Goal: Task Accomplishment & Management: Manage account settings

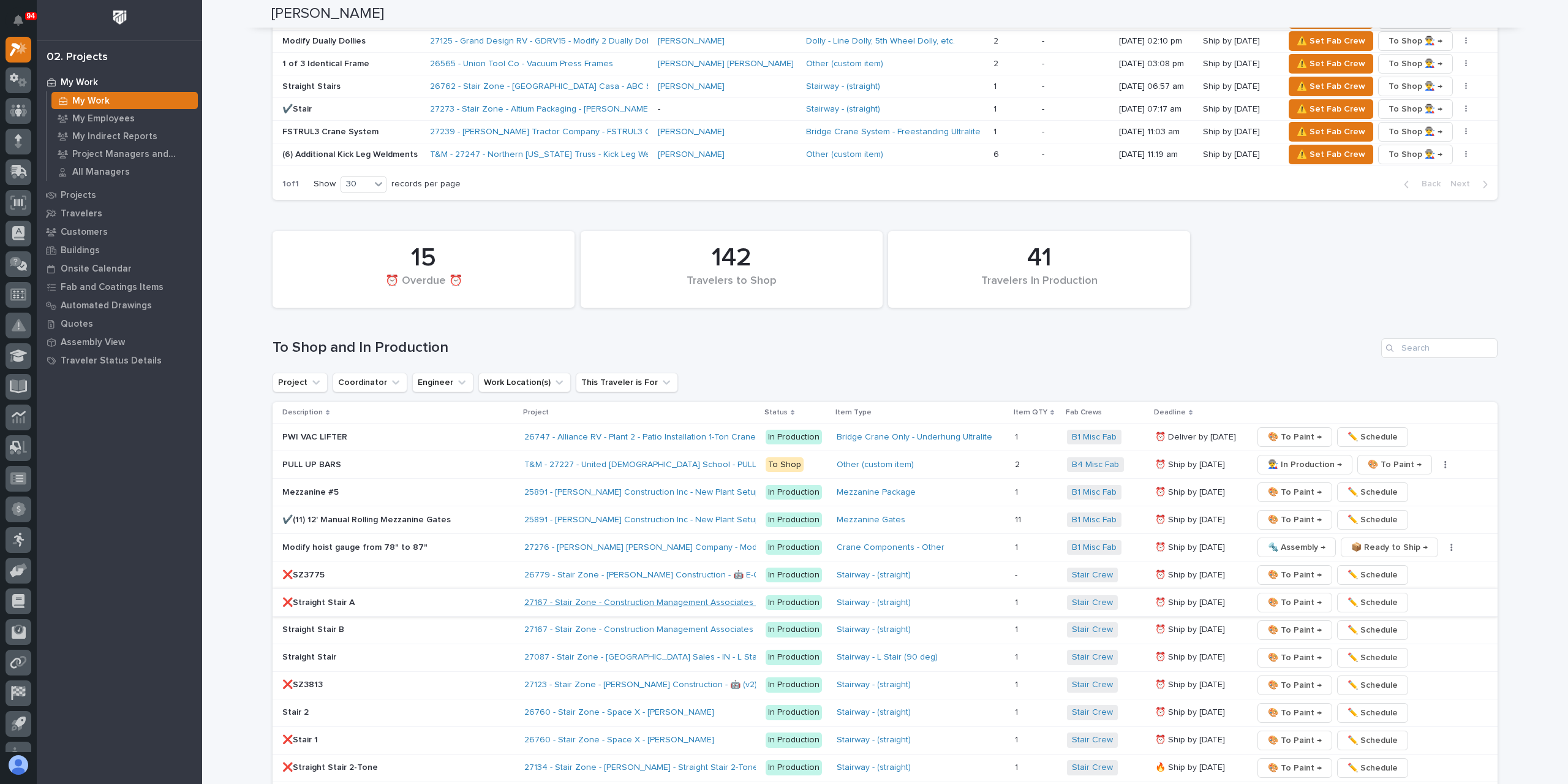
scroll to position [1654, 0]
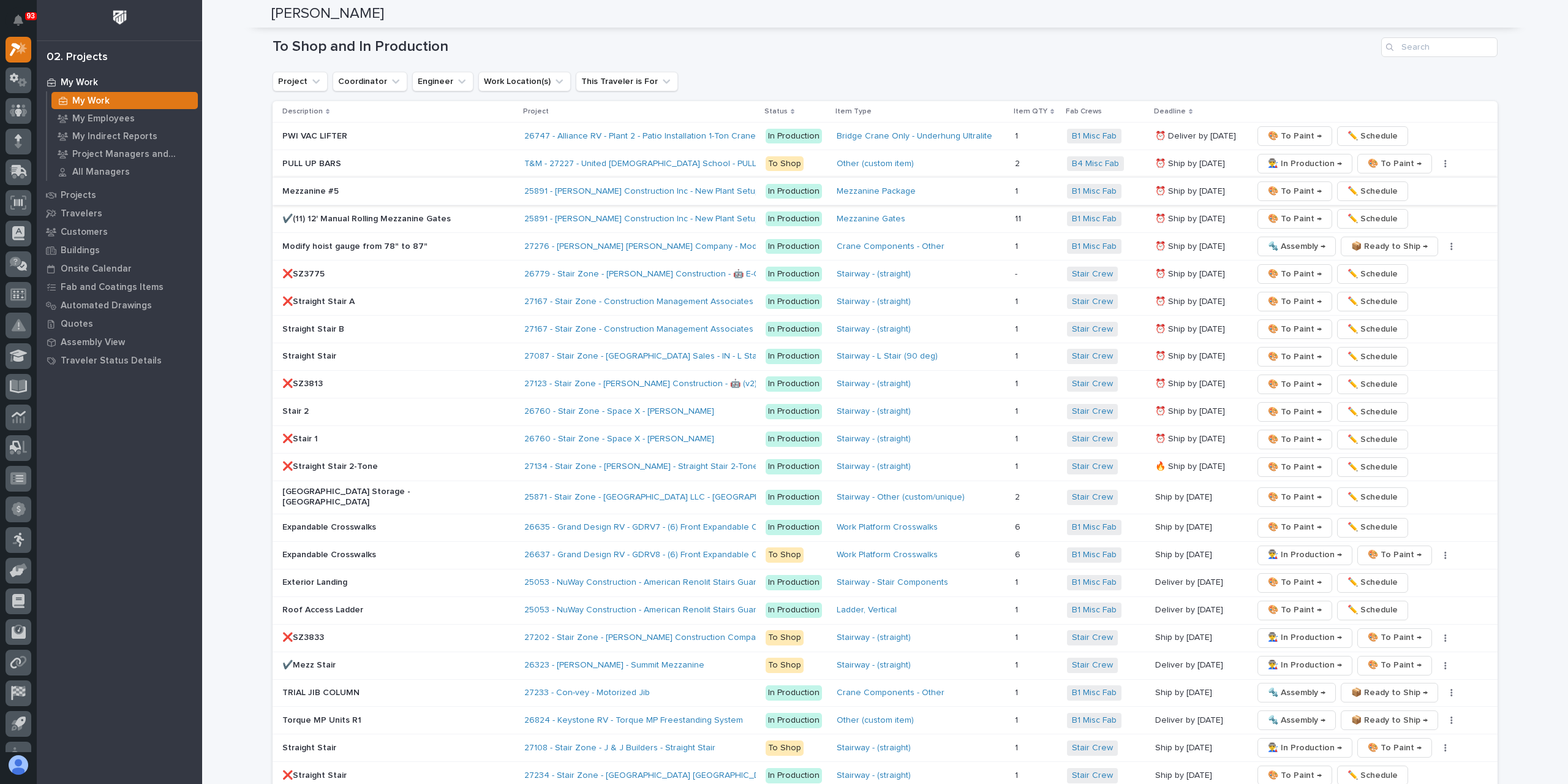
scroll to position [1838, 0]
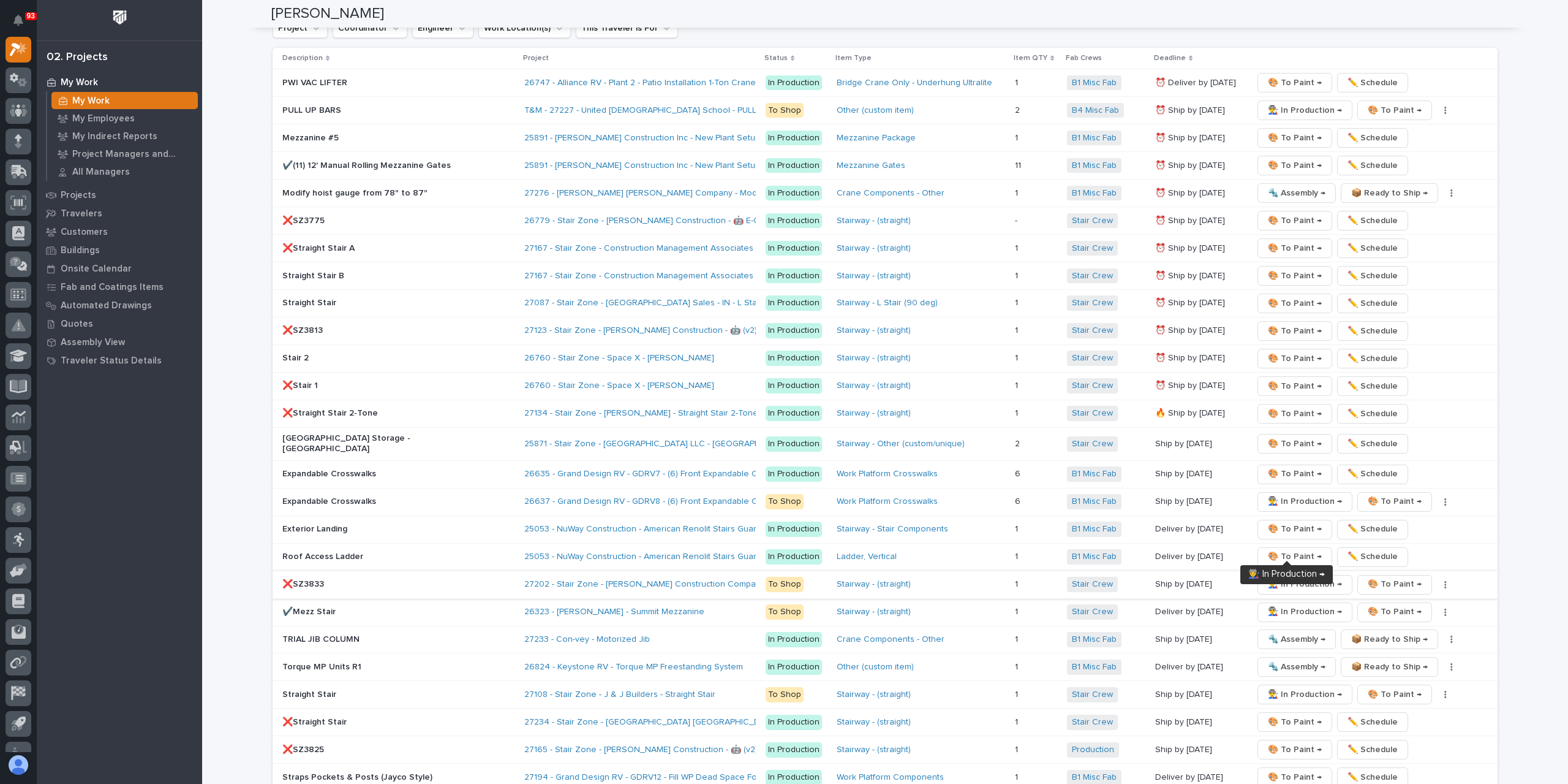
click at [1274, 576] on span "👨‍🏭 In Production →" at bounding box center [1305, 583] width 74 height 15
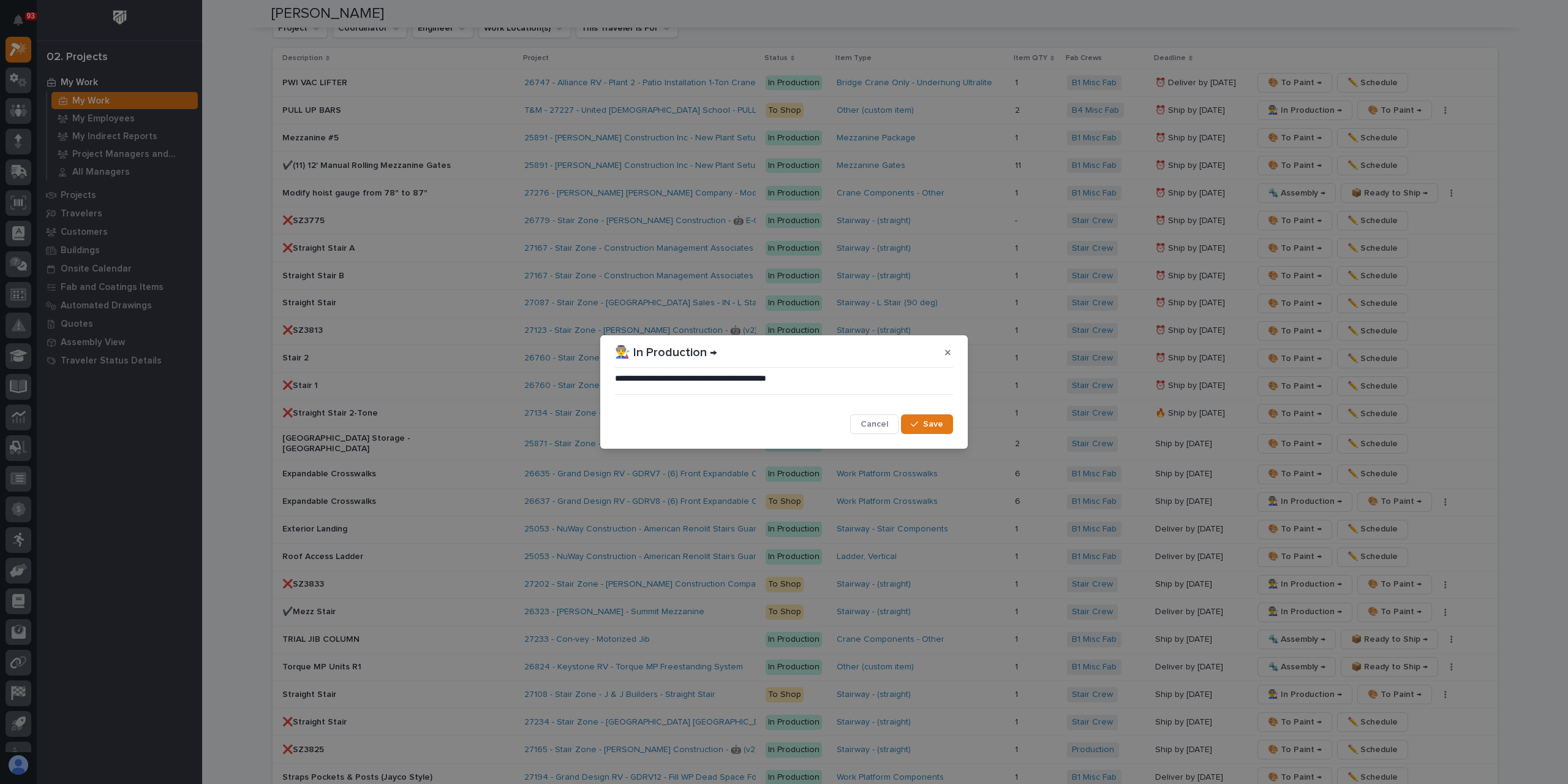
click at [927, 421] on span "Save" at bounding box center [933, 424] width 20 height 11
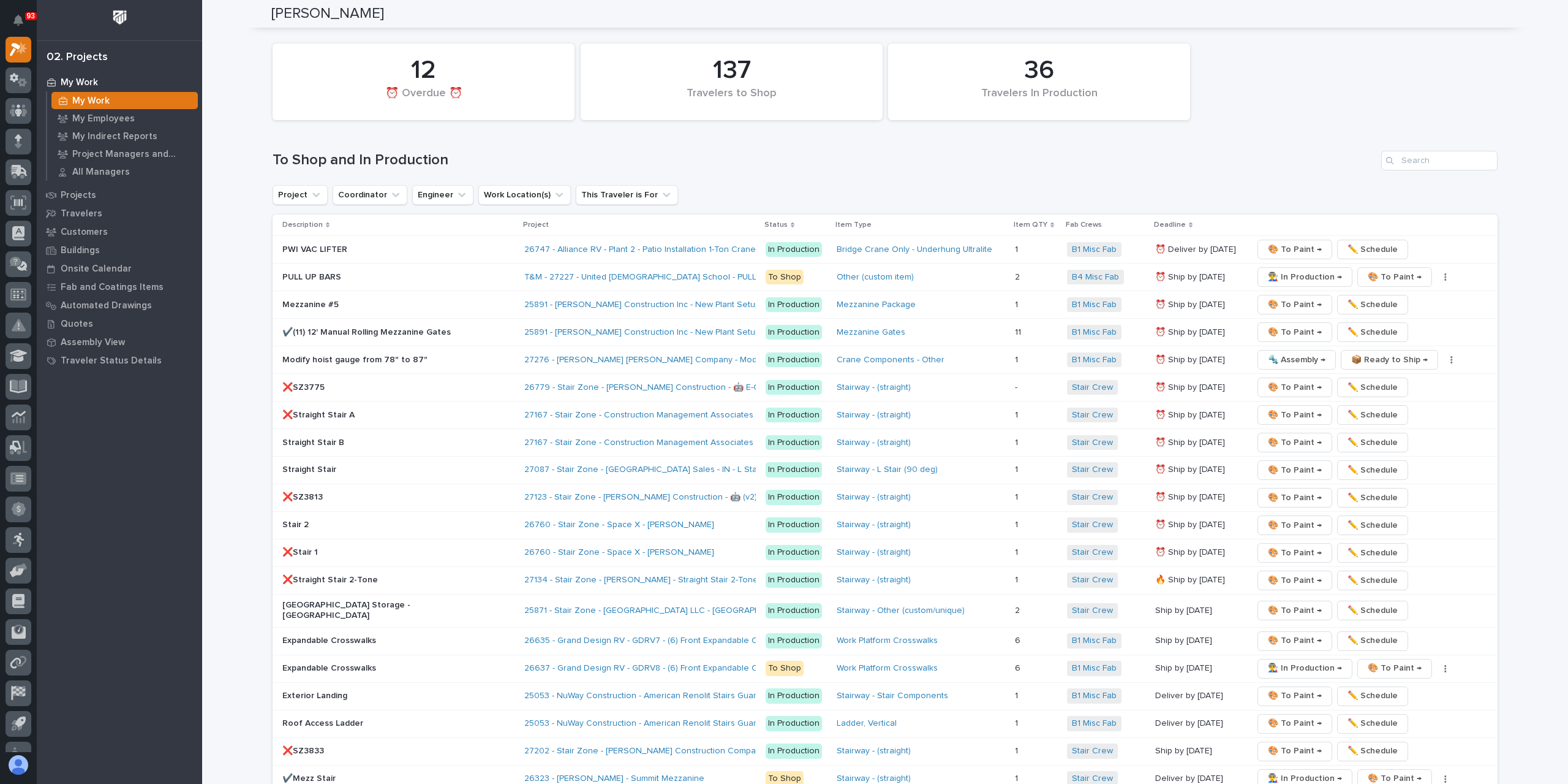
scroll to position [1654, 0]
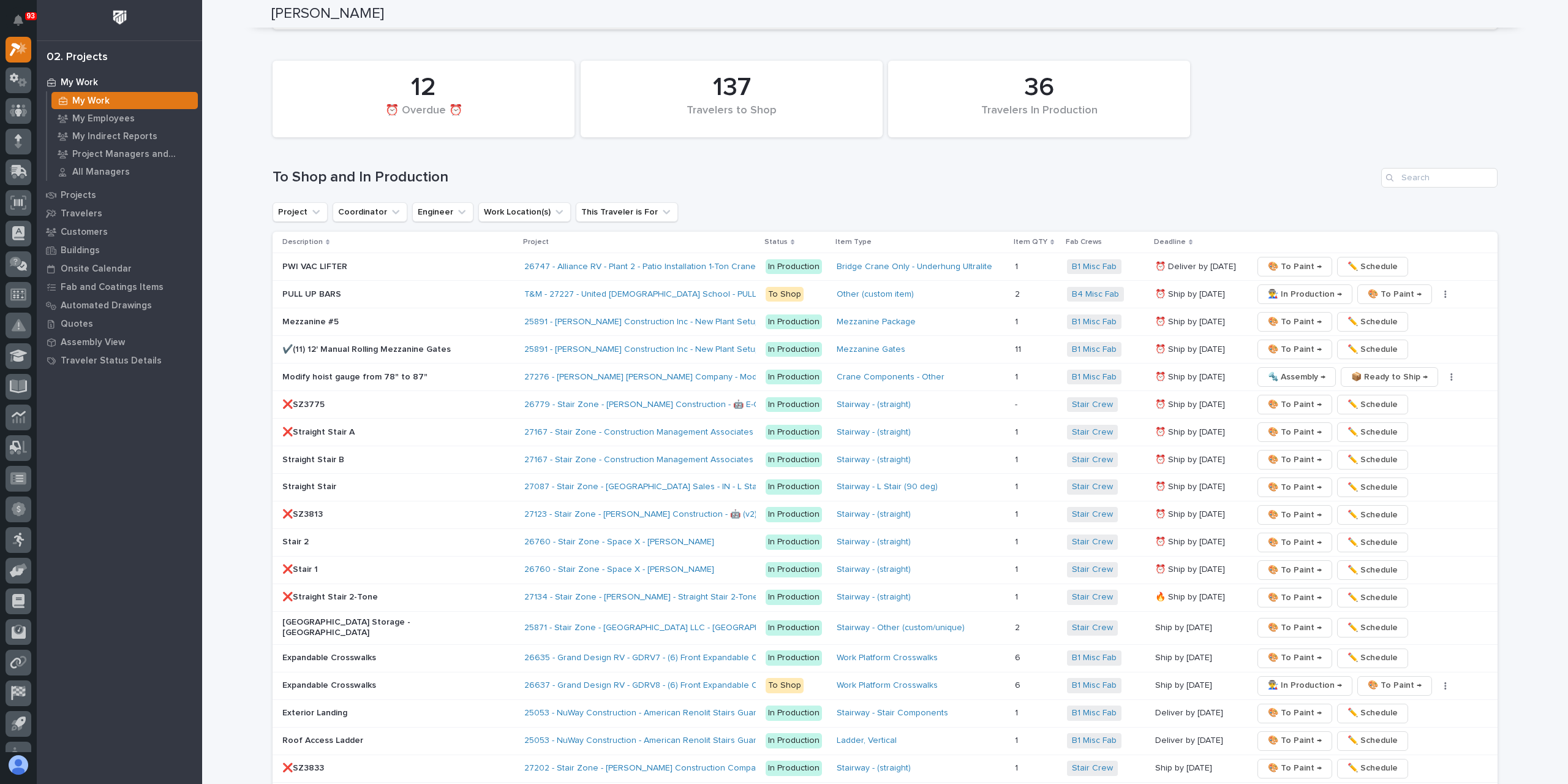
click at [343, 372] on p "Modify hoist gauge from 78" to 87"" at bounding box center [390, 377] width 214 height 11
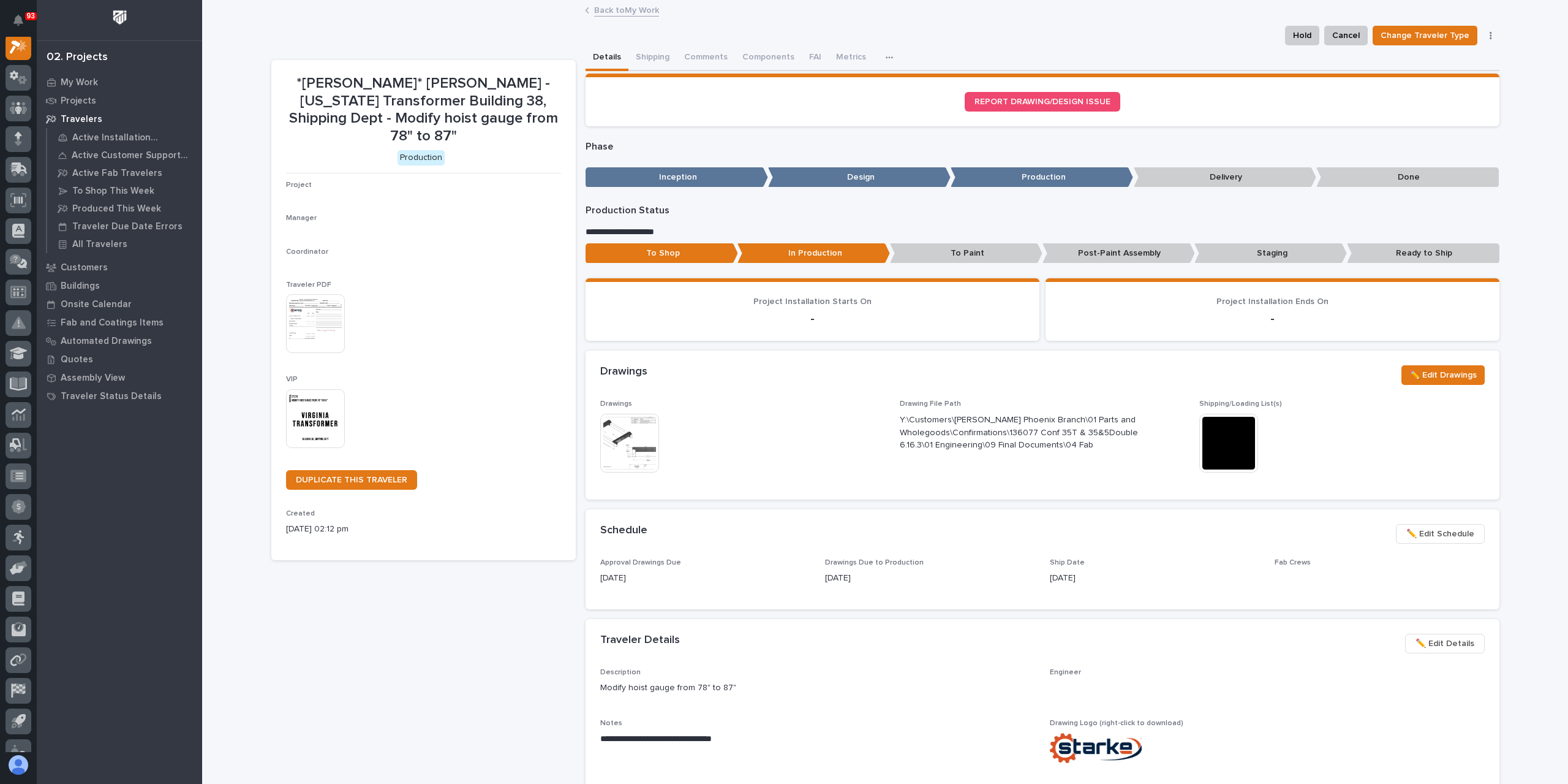
scroll to position [31, 0]
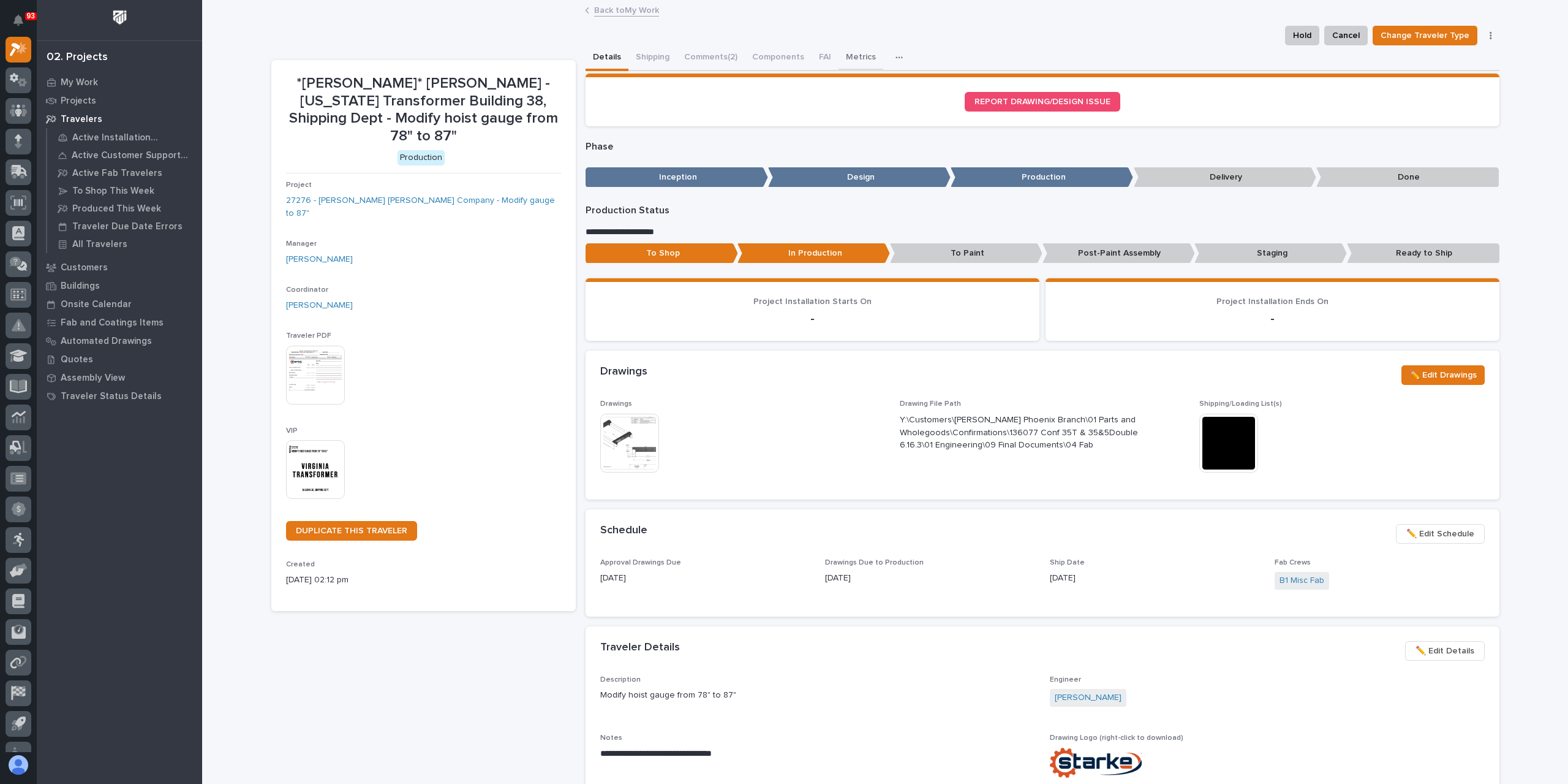
click at [847, 62] on button "Metrics" at bounding box center [861, 58] width 45 height 26
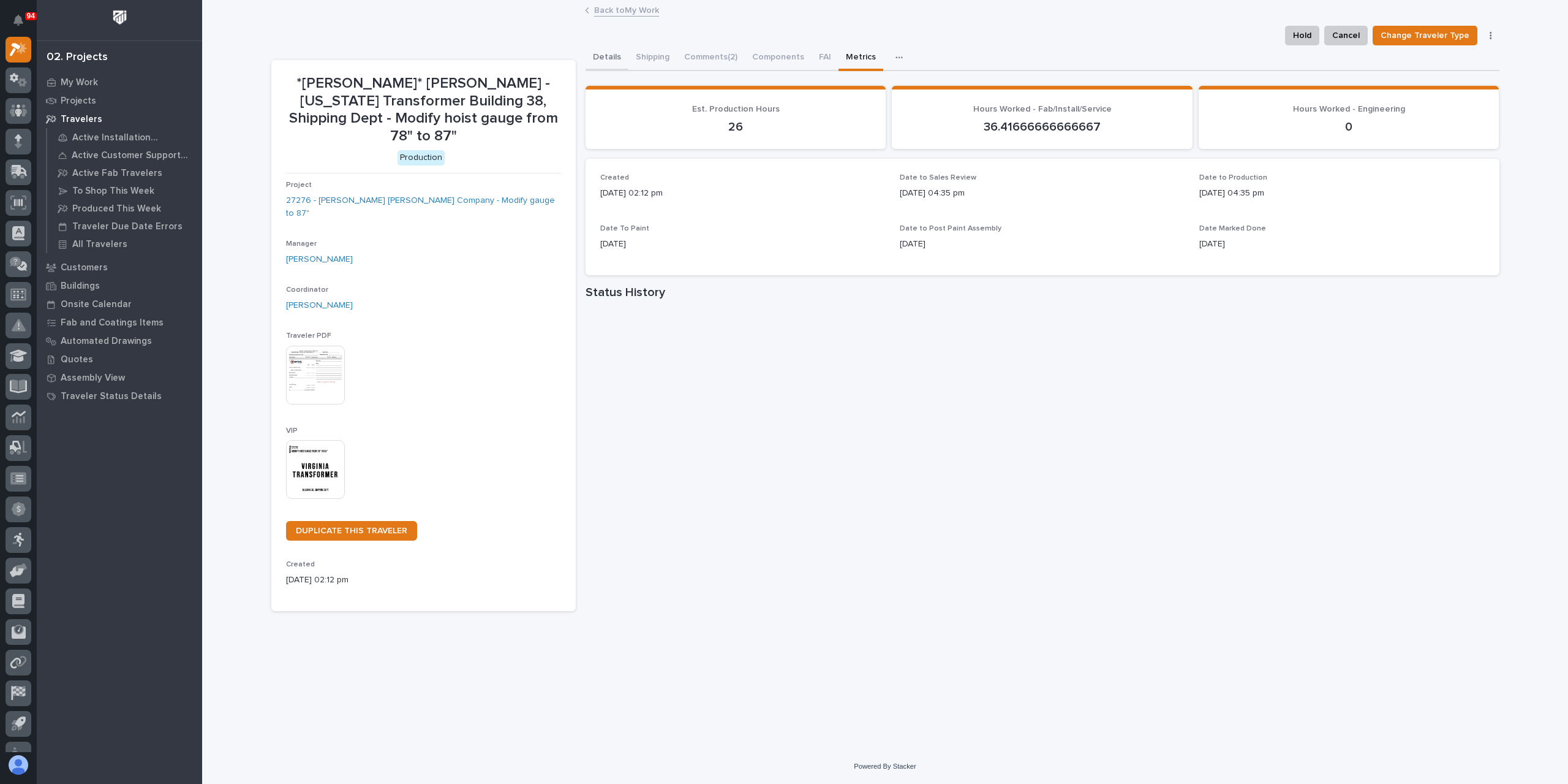
click at [614, 55] on button "Details" at bounding box center [606, 58] width 43 height 26
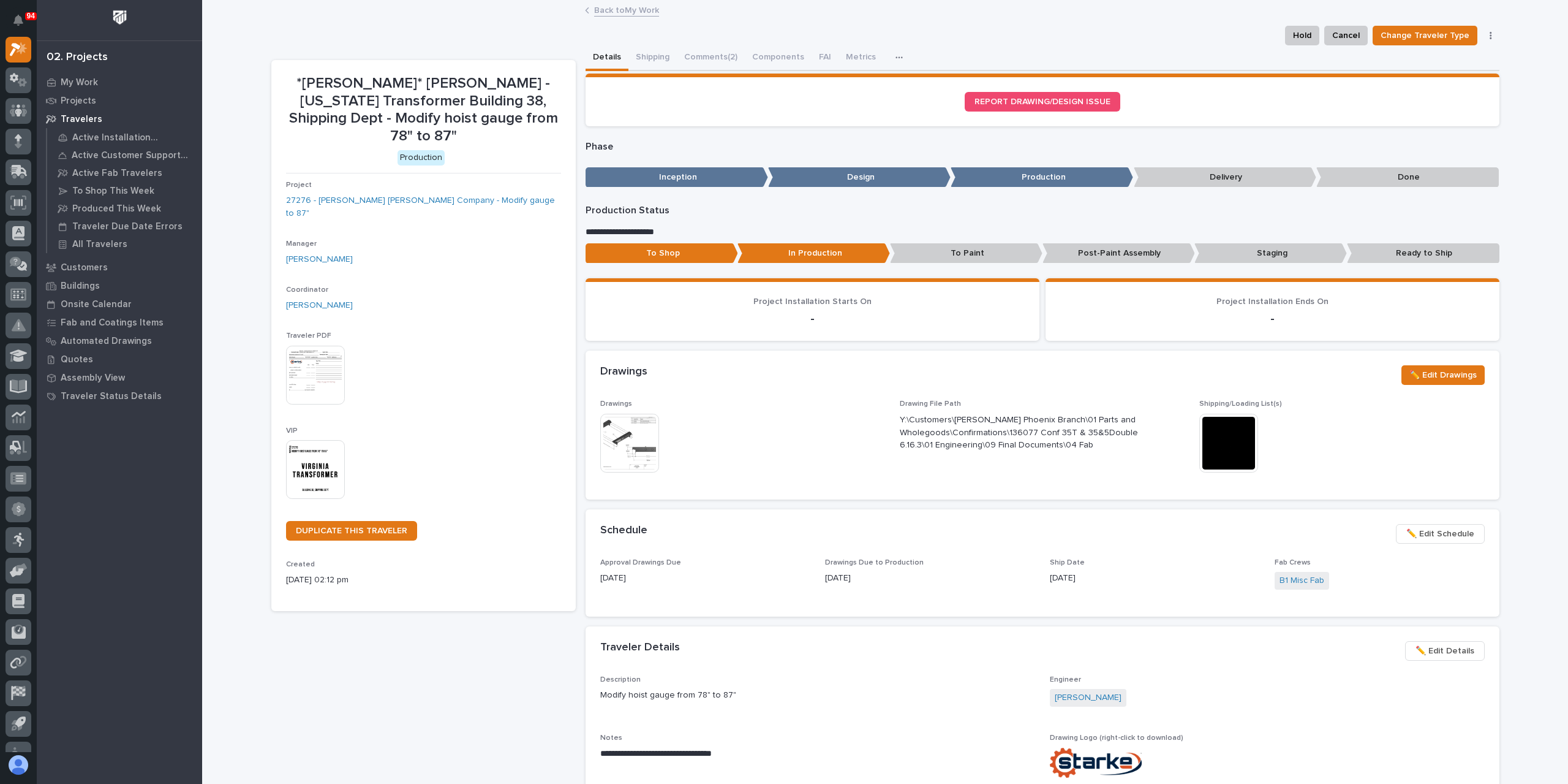
click at [1104, 255] on p "Post-Paint Assembly" at bounding box center [1119, 253] width 153 height 20
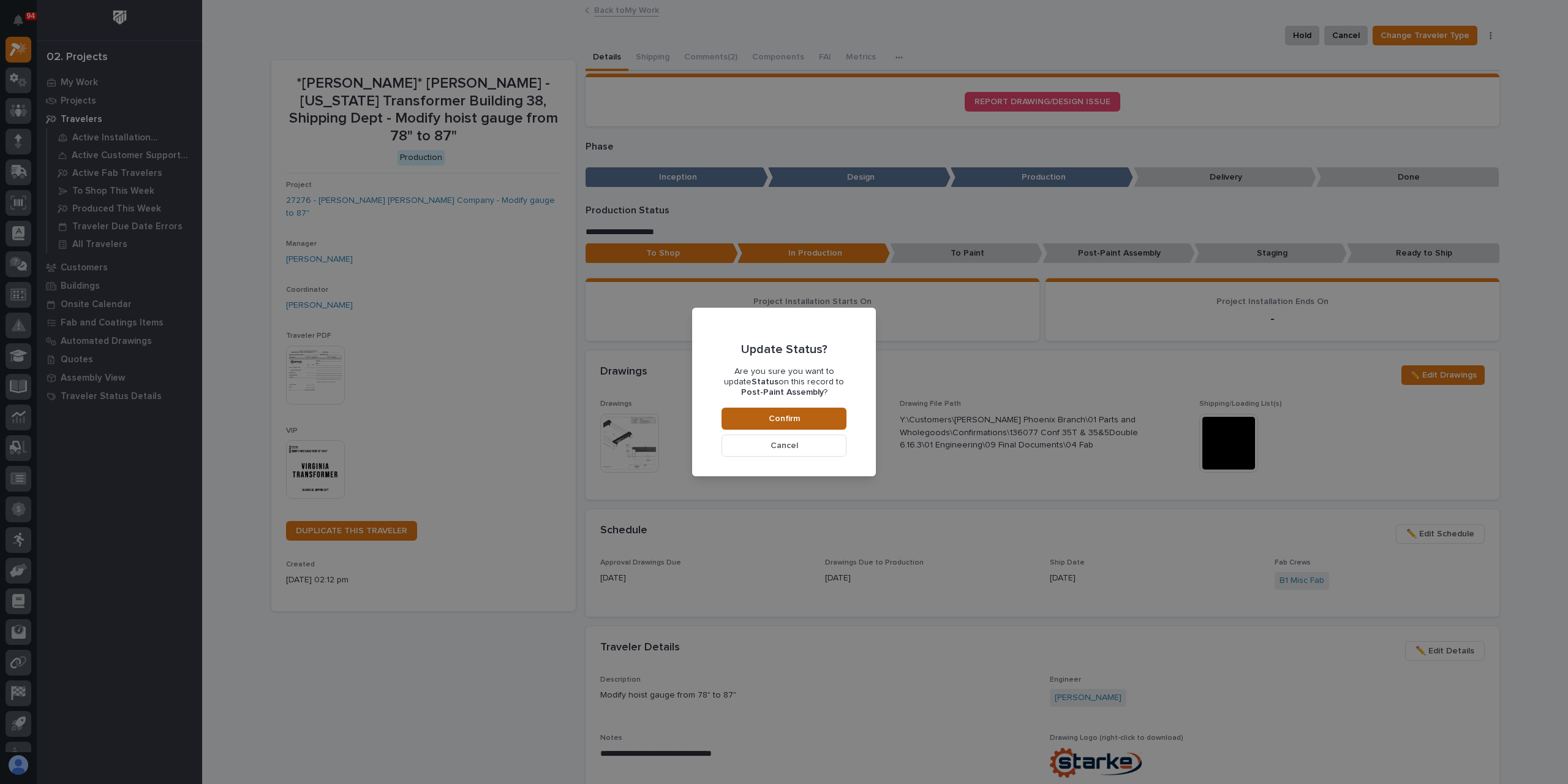
click at [817, 420] on button "Confirm" at bounding box center [784, 418] width 125 height 22
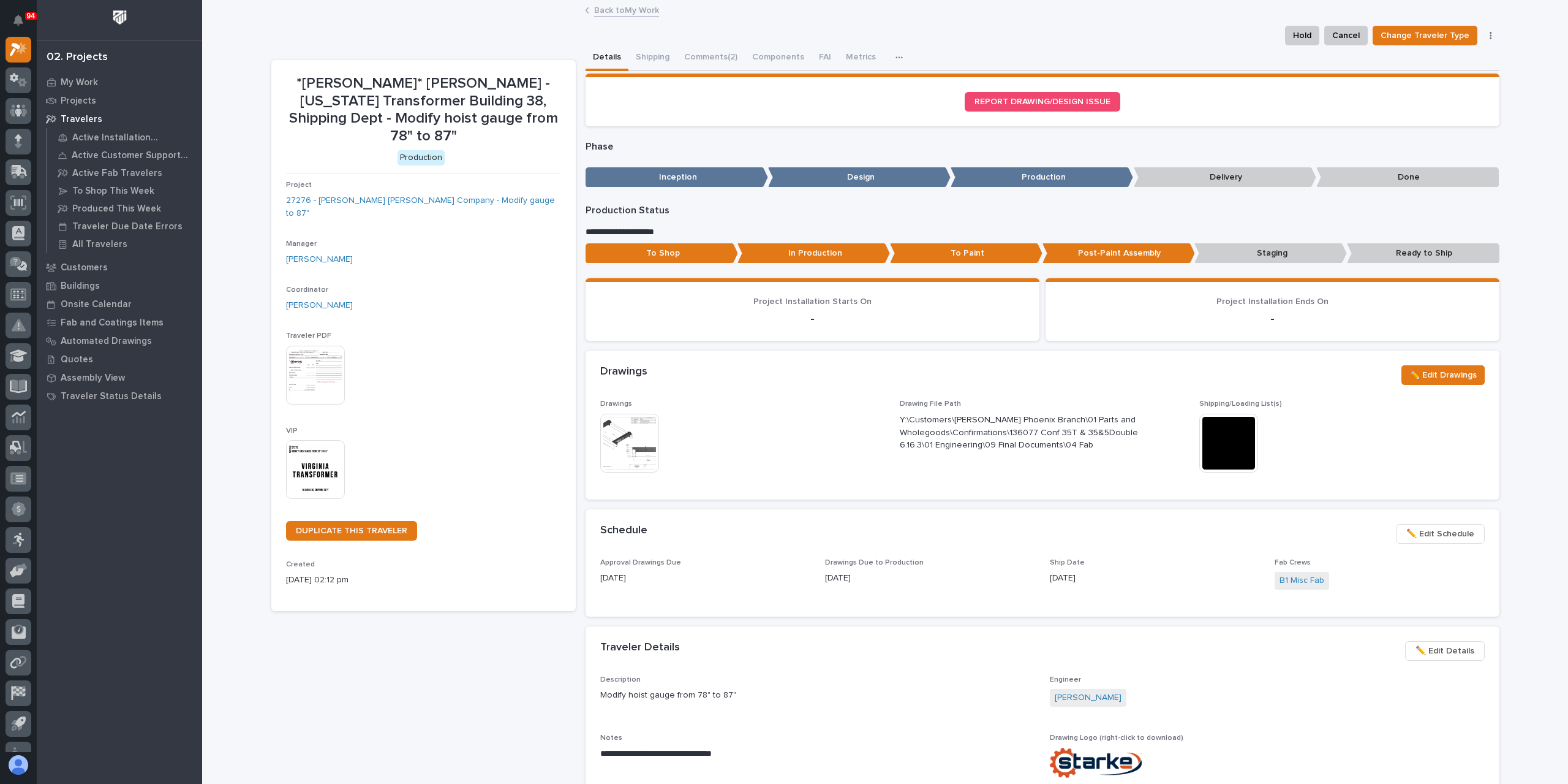
click at [609, 7] on link "Back to My Work" at bounding box center [627, 9] width 65 height 14
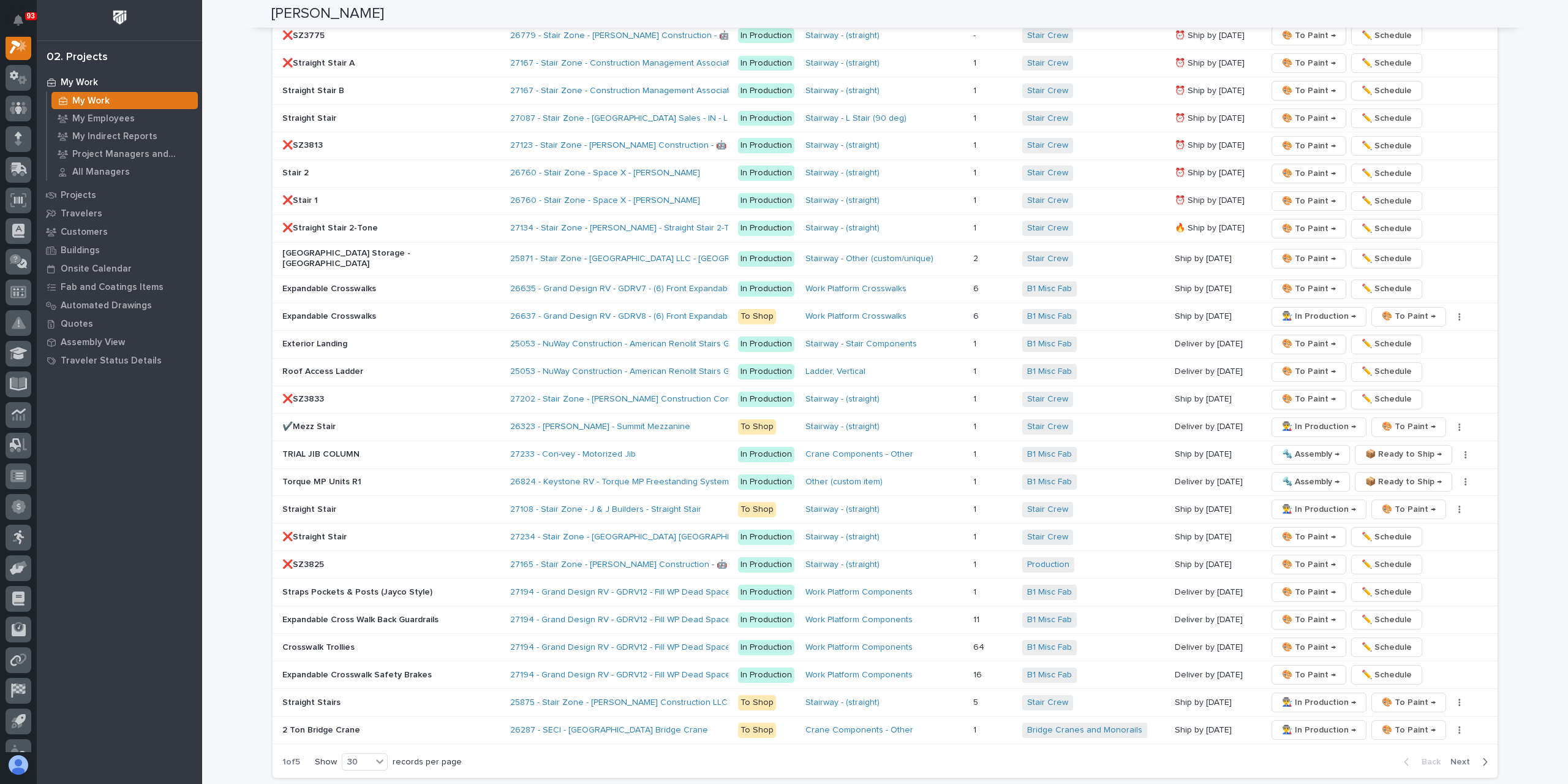
scroll to position [2022, 0]
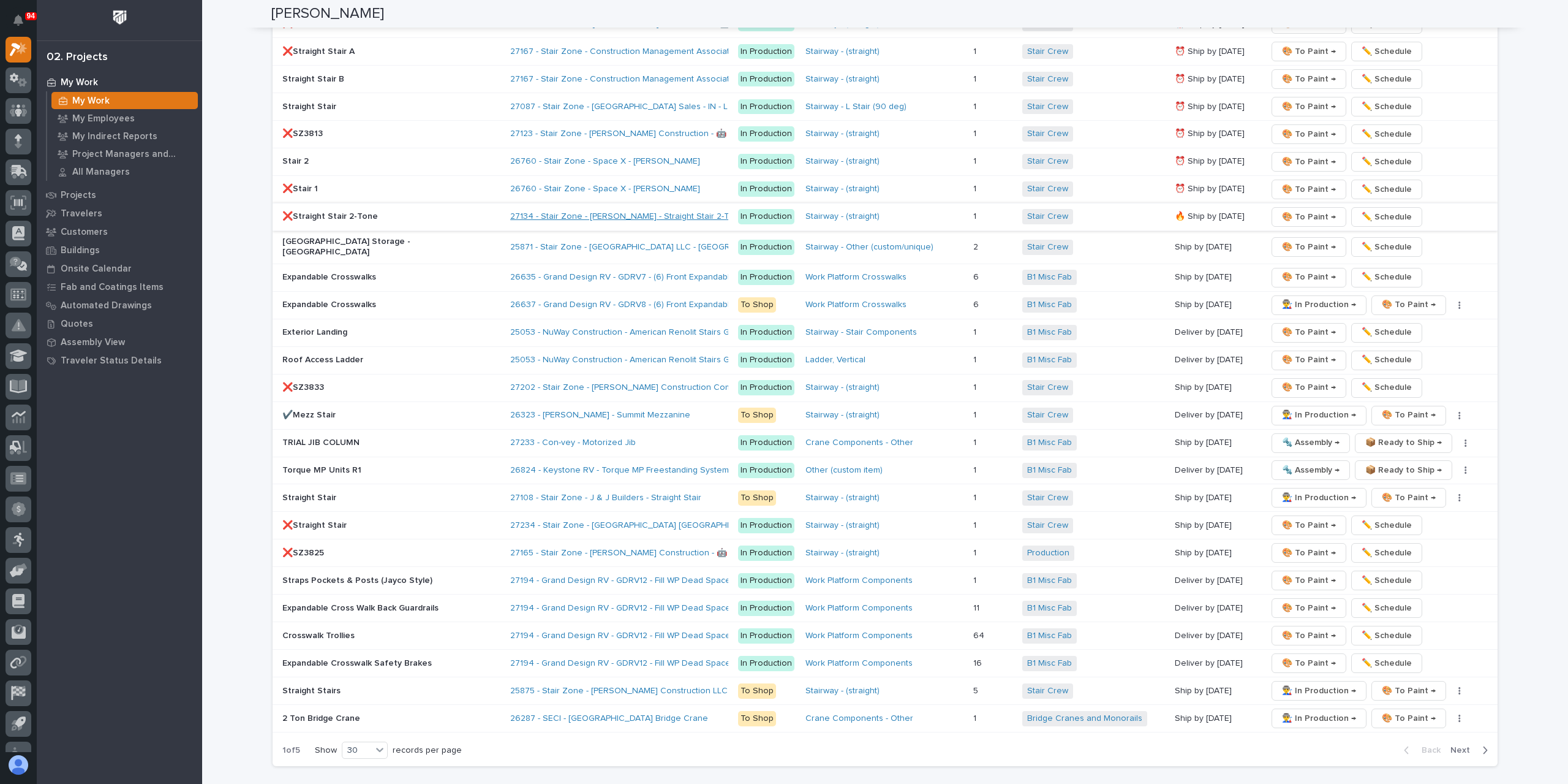
scroll to position [2022, 0]
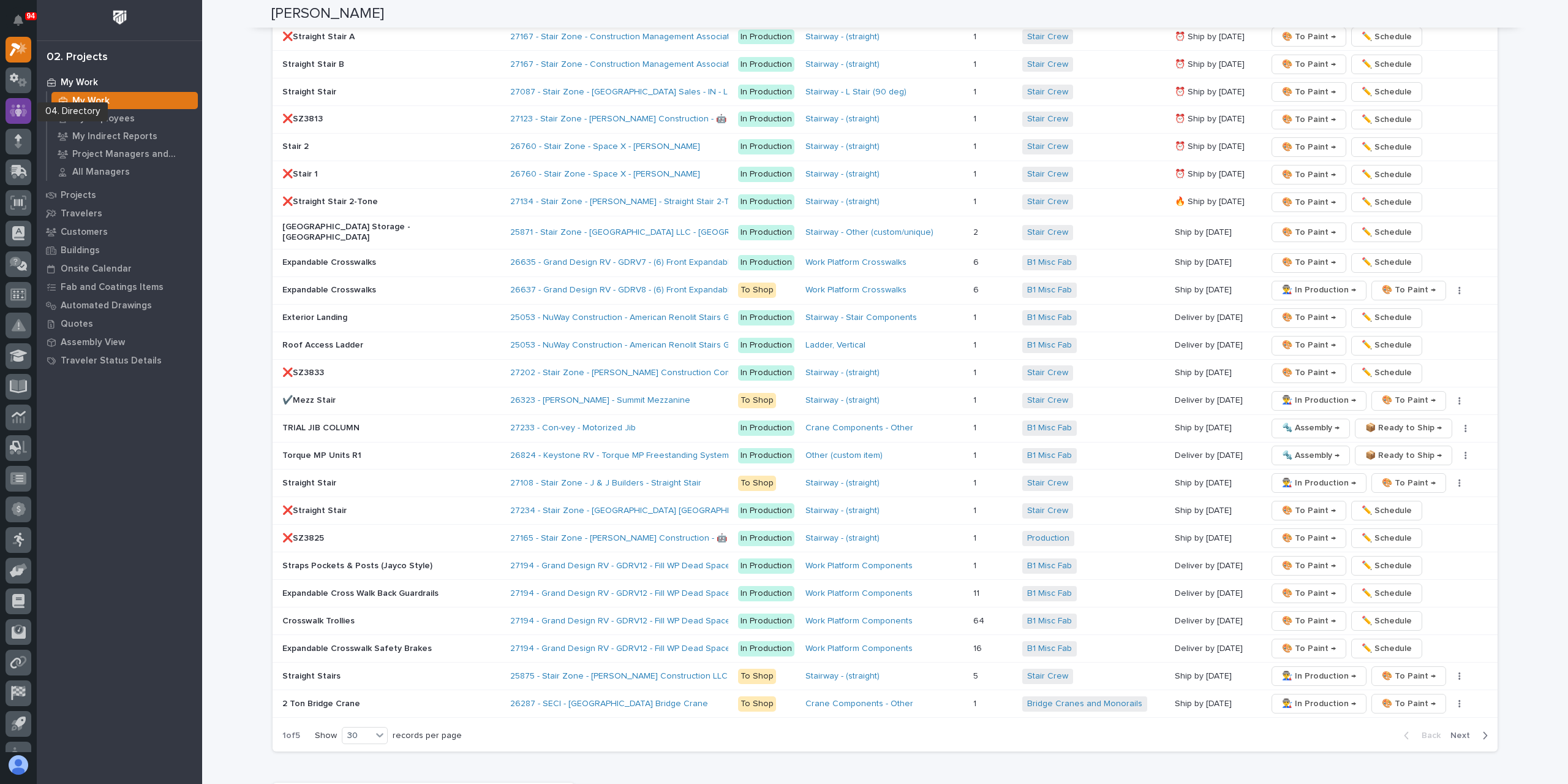
click at [22, 119] on div at bounding box center [18, 111] width 26 height 26
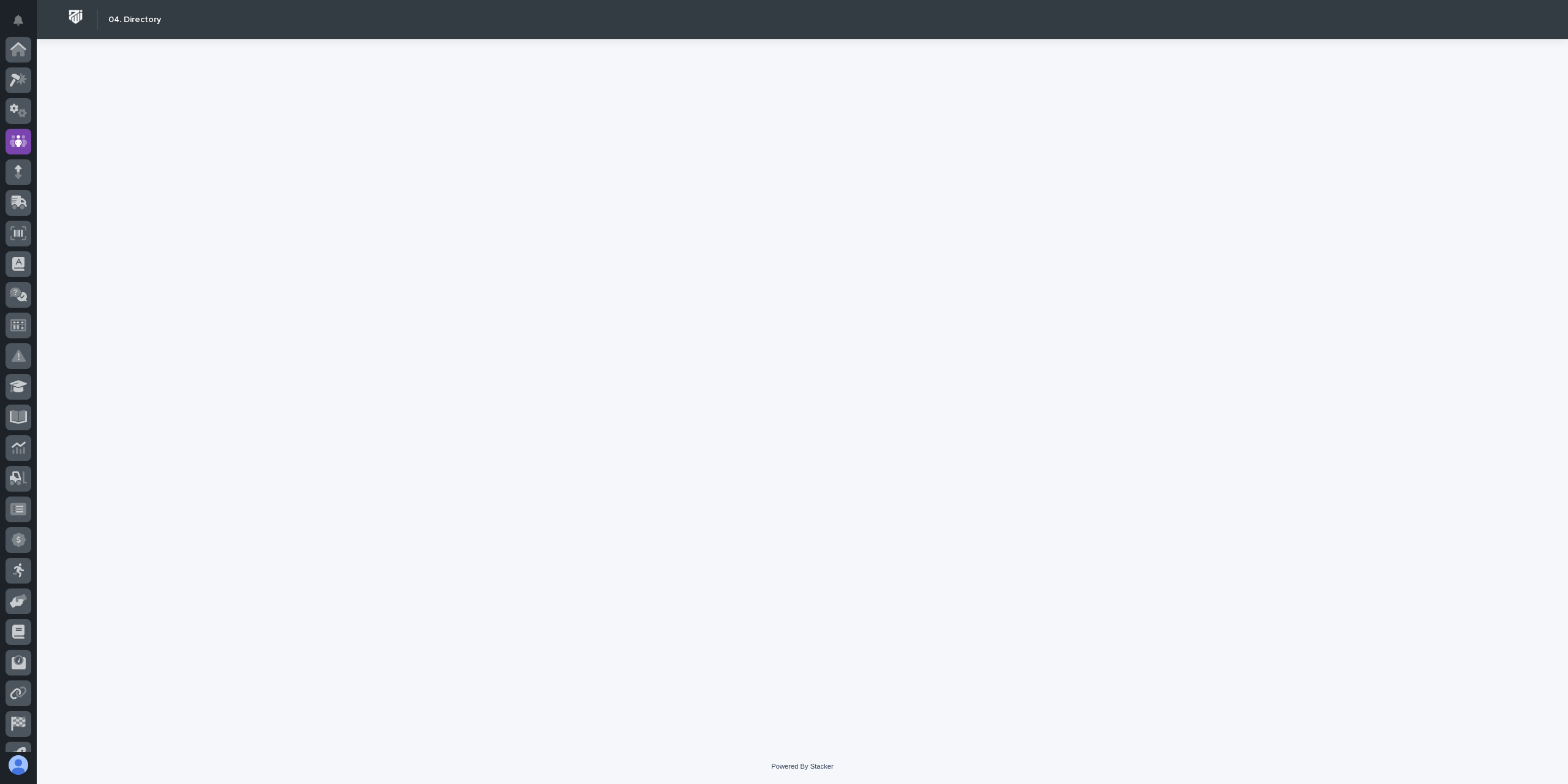
scroll to position [81, 0]
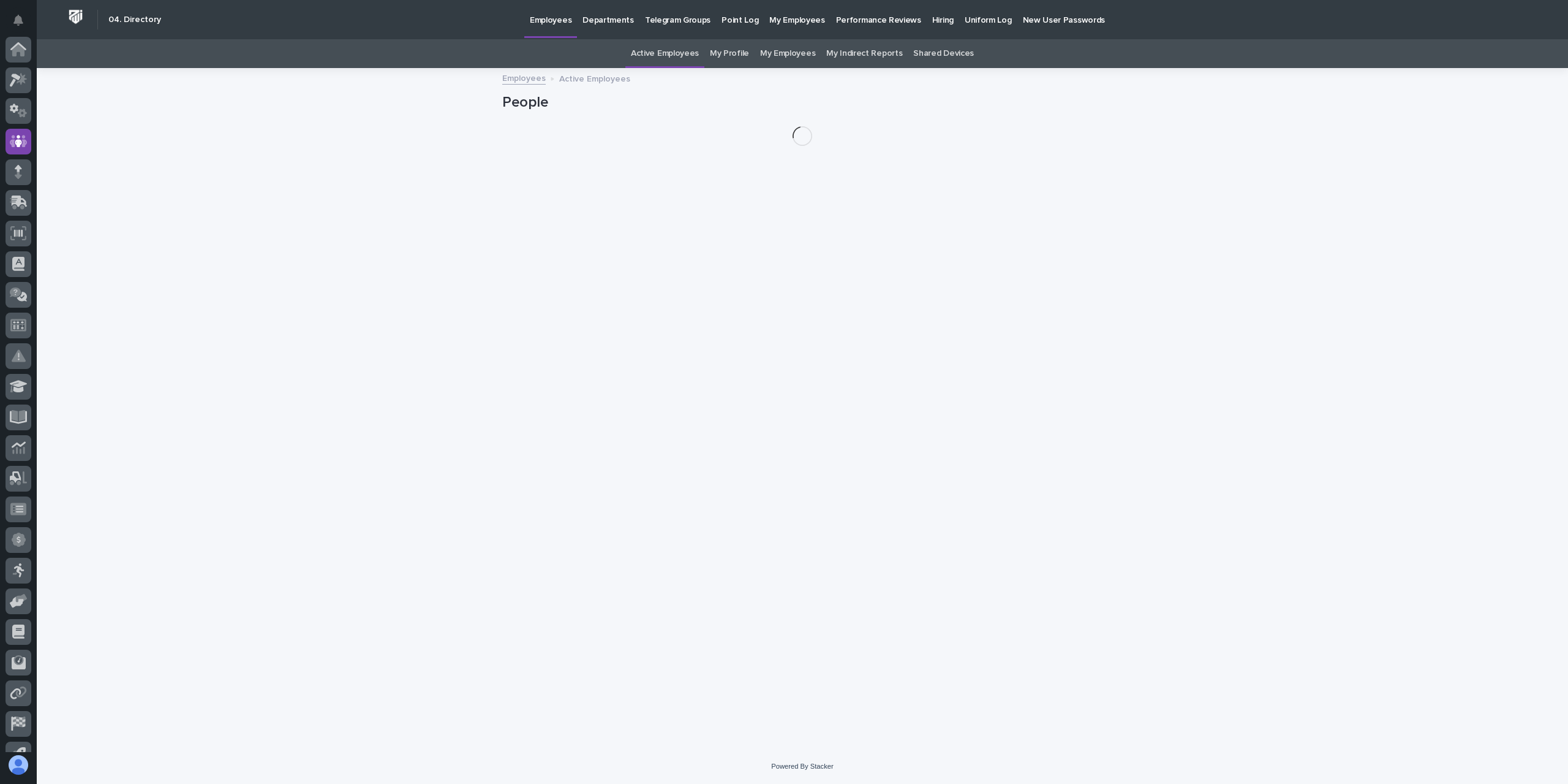
scroll to position [81, 0]
click at [735, 62] on link "My Profile" at bounding box center [730, 53] width 39 height 29
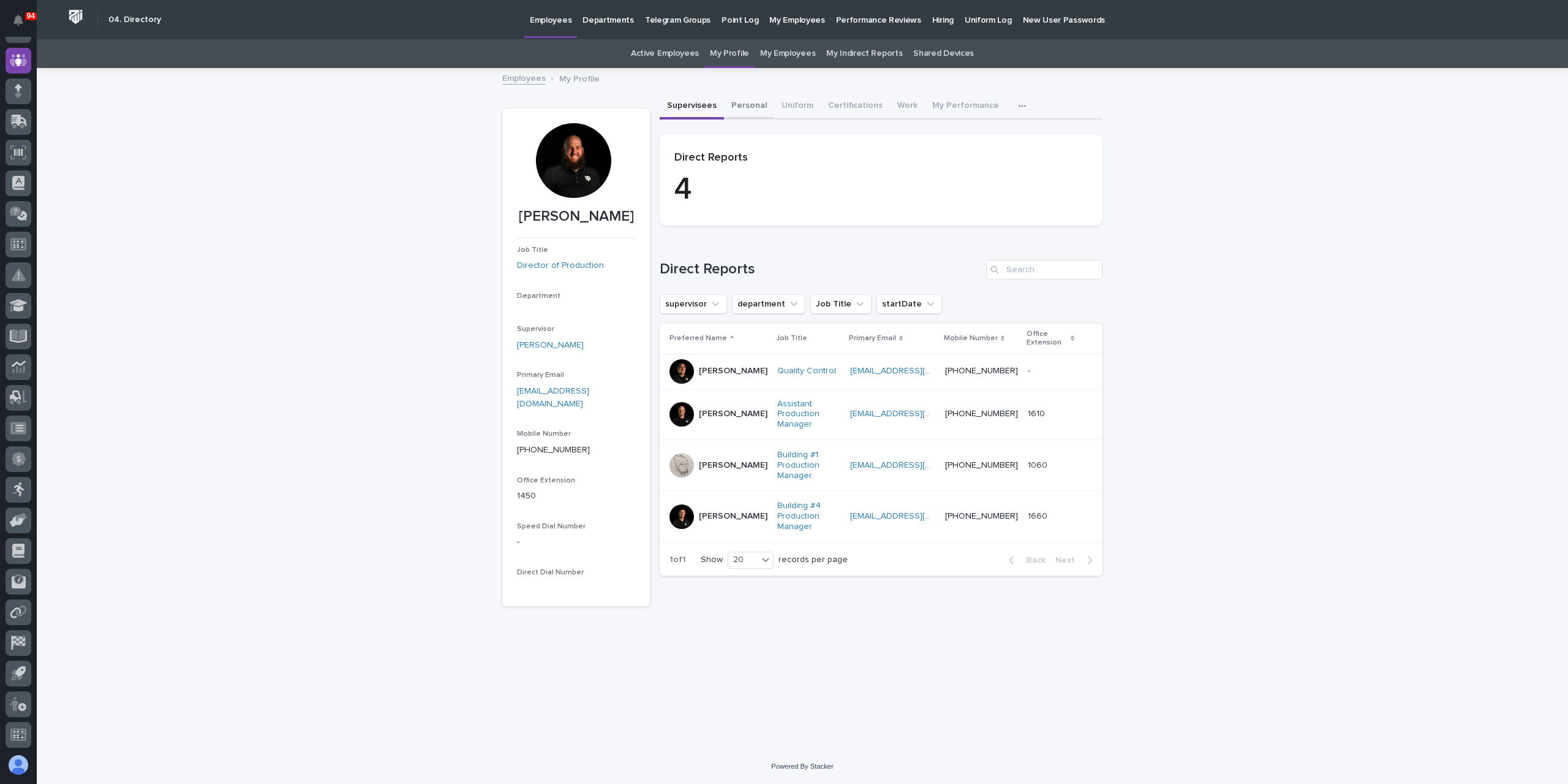
click at [758, 116] on button "Personal" at bounding box center [749, 107] width 50 height 26
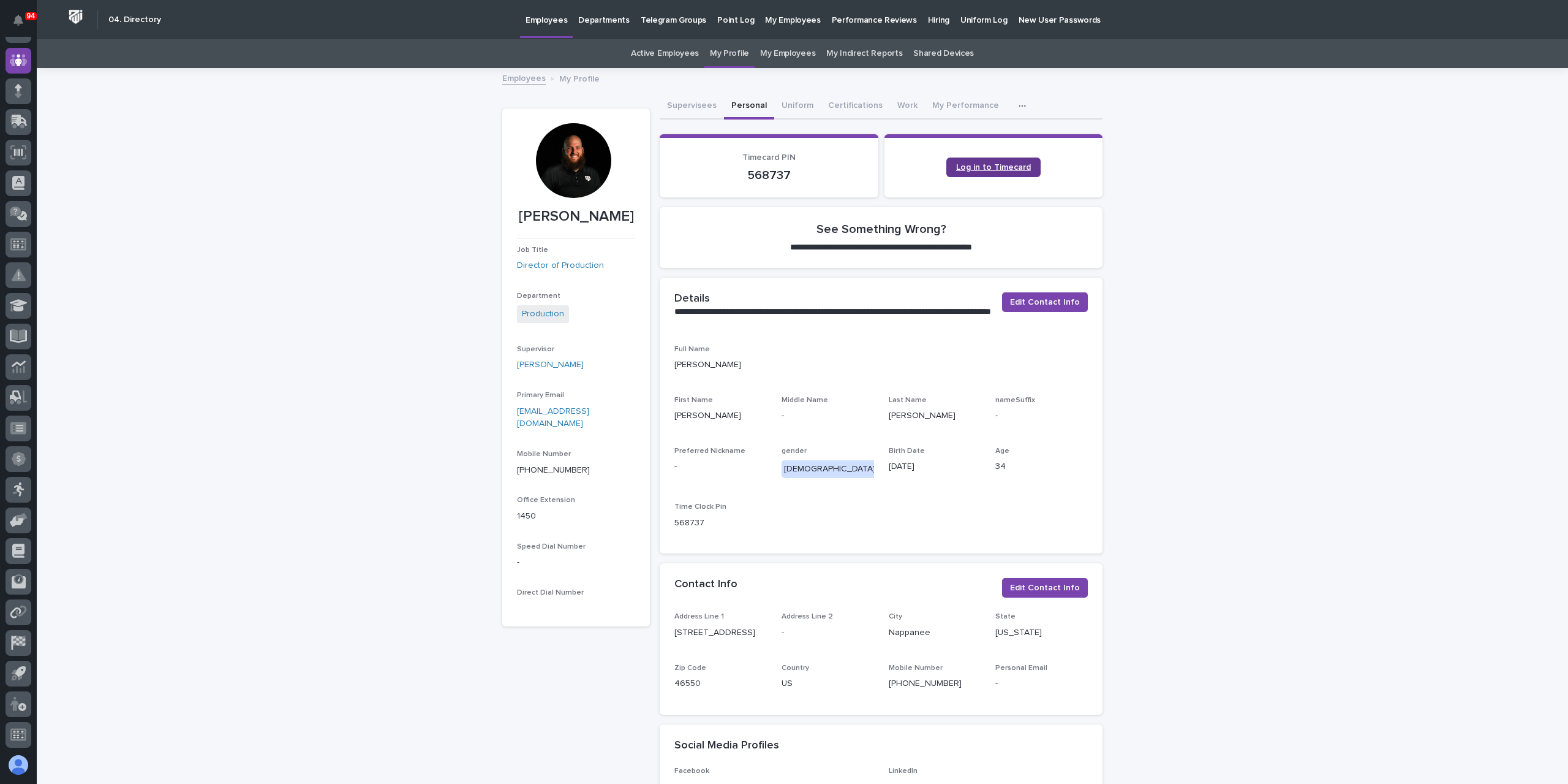
click at [982, 175] on link "Log in to Timecard" at bounding box center [993, 168] width 95 height 20
click at [16, 63] on icon at bounding box center [18, 60] width 7 height 12
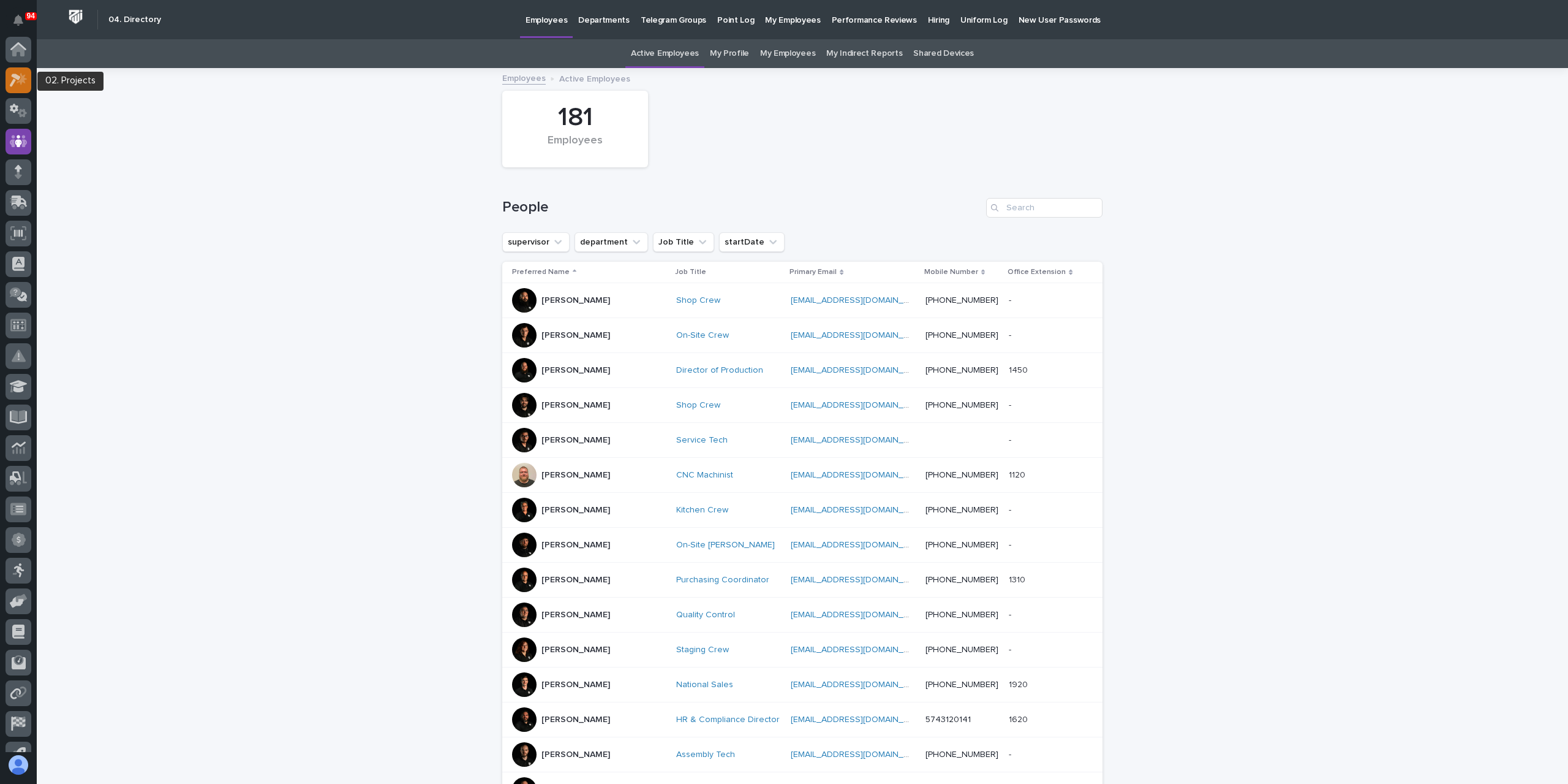
click at [15, 74] on icon at bounding box center [15, 80] width 11 height 13
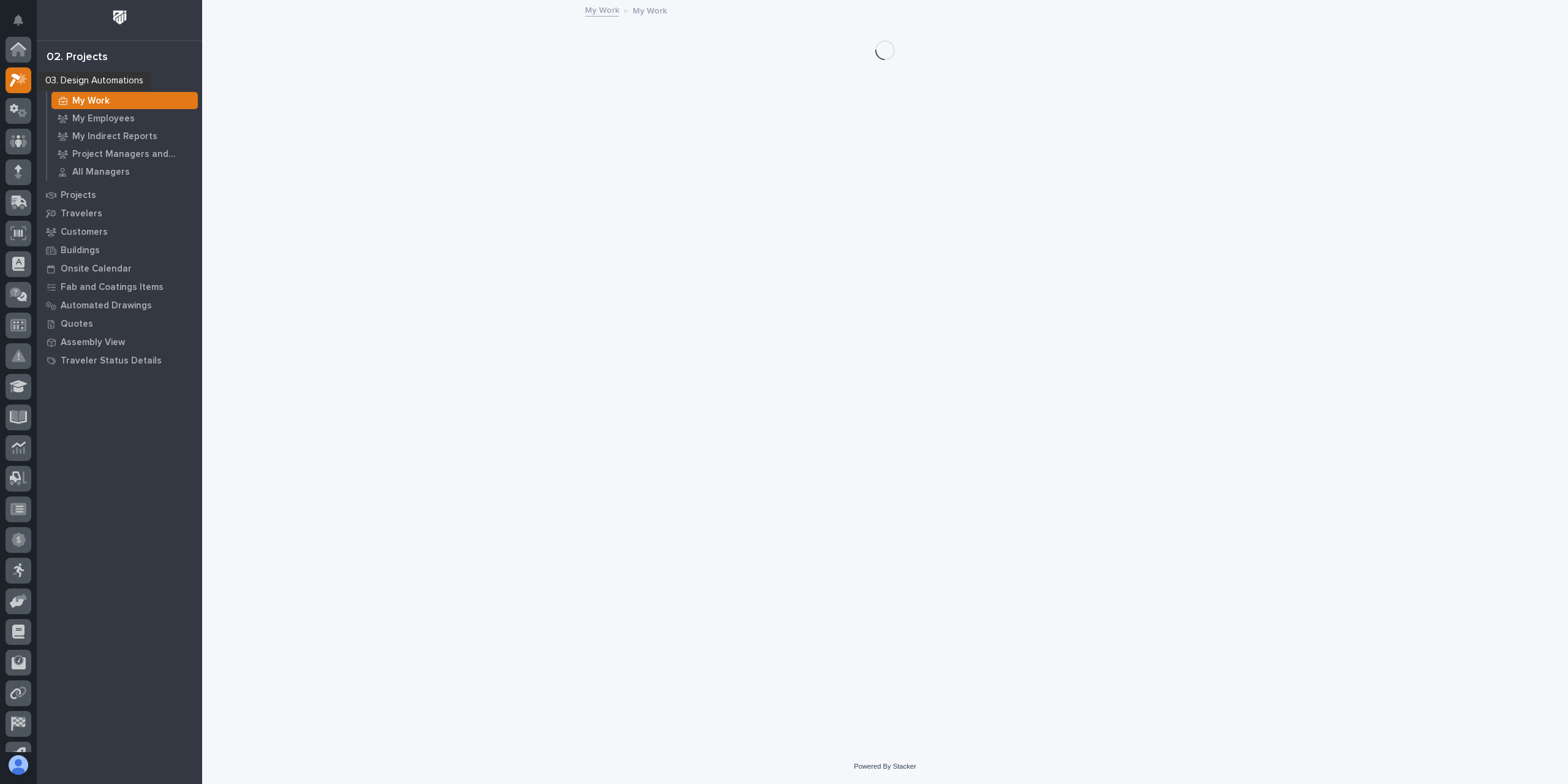
scroll to position [31, 0]
